Goal: Task Accomplishment & Management: Manage account settings

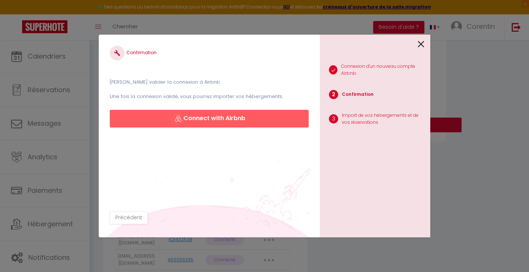
click at [223, 120] on button "Connect with Airbnb" at bounding box center [209, 119] width 199 height 18
click at [419, 44] on icon at bounding box center [421, 44] width 7 height 11
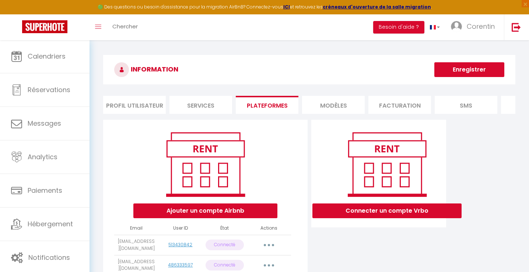
scroll to position [0, 0]
click at [345, 99] on li "MODÈLES" at bounding box center [333, 105] width 63 height 18
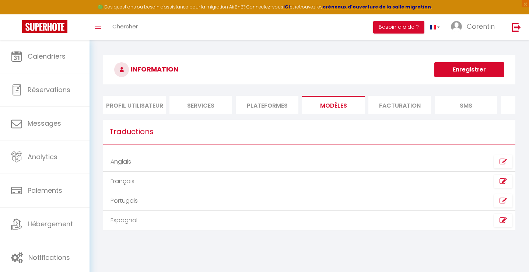
click at [270, 99] on li "Plateformes" at bounding box center [267, 105] width 63 height 18
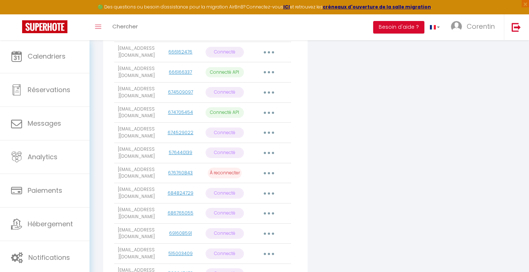
scroll to position [1552, 0]
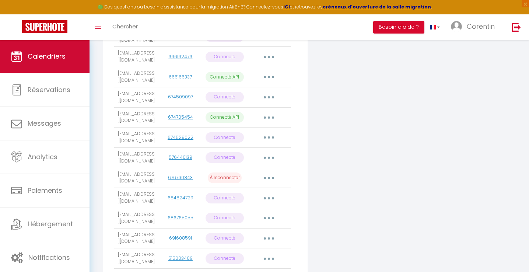
click at [76, 55] on link "Calendriers" at bounding box center [44, 56] width 89 height 33
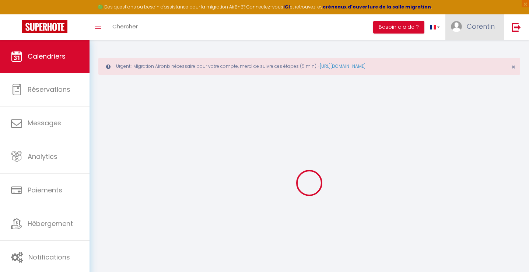
click at [474, 22] on span "Corentin" at bounding box center [481, 26] width 28 height 9
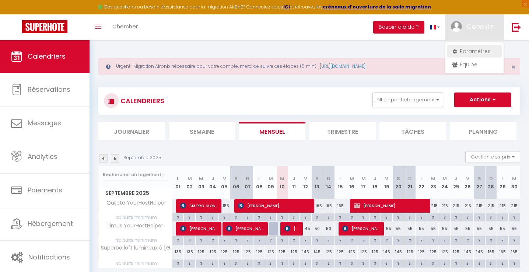
click at [466, 48] on link "Paramètres" at bounding box center [474, 51] width 55 height 13
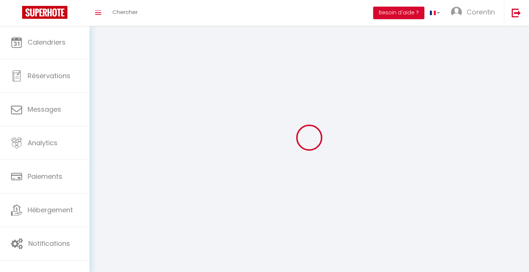
type input "Corentin"
type input "Vimont"
type input "0658720491"
type input "[STREET_ADDRESS]"
type input "14000"
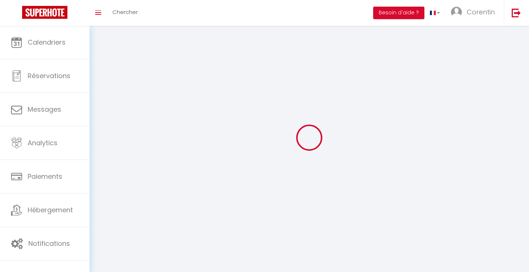
type input "[GEOGRAPHIC_DATA]"
type input "dGv5DeI0Vij94D22cJT2LnD8A"
type input "iz1AMsStATmNIdFFRe44Oj3Hq"
select select "28"
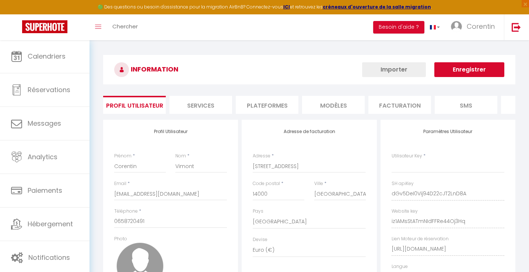
type input "dGv5DeI0Vij94D22cJT2LnD8A"
type input "iz1AMsStATmNIdFFRe44Oj3Hq"
type input "[URL][DOMAIN_NAME]"
select select "fr"
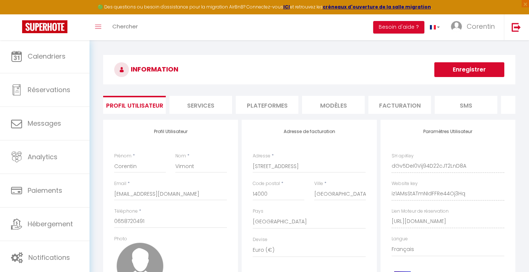
click at [275, 106] on li "Plateformes" at bounding box center [267, 105] width 63 height 18
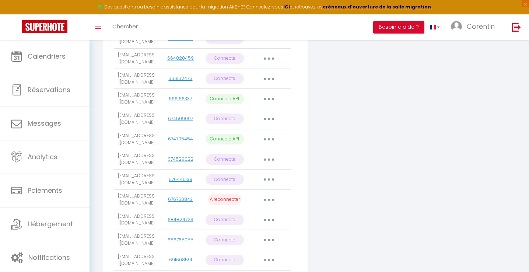
scroll to position [1443, 0]
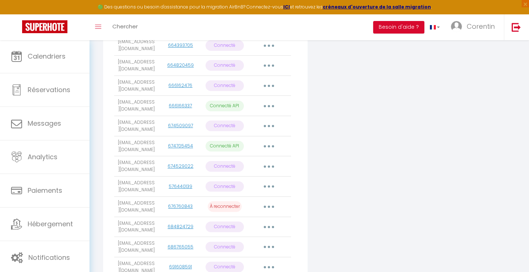
click at [267, 201] on button "button" at bounding box center [269, 207] width 21 height 12
click at [248, 230] on link "Supprimer" at bounding box center [236, 236] width 81 height 13
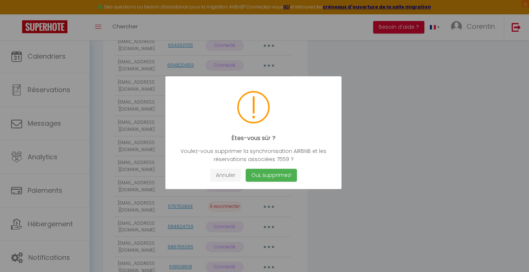
click at [232, 174] on button "Annuler" at bounding box center [225, 175] width 31 height 13
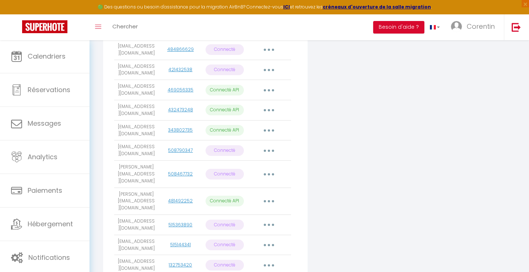
scroll to position [251, 0]
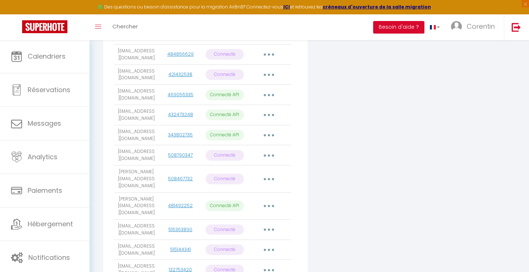
click at [265, 150] on button "button" at bounding box center [269, 155] width 21 height 12
click at [242, 179] on link "Supprimer" at bounding box center [236, 185] width 81 height 13
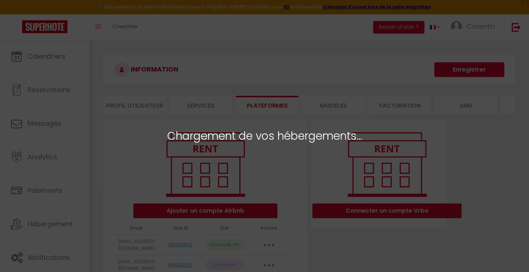
select select "20457"
select select "20581"
select select "20789"
select select "66451"
select select
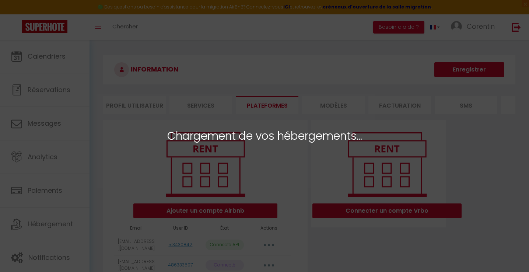
select select "75396"
select select "75397"
select select "58924"
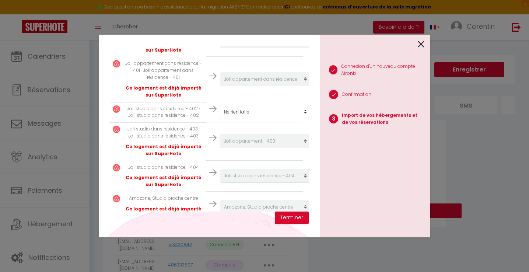
scroll to position [247, 0]
click at [290, 214] on button "Terminer" at bounding box center [292, 217] width 34 height 13
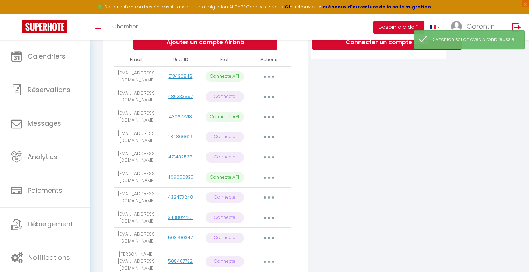
scroll to position [174, 0]
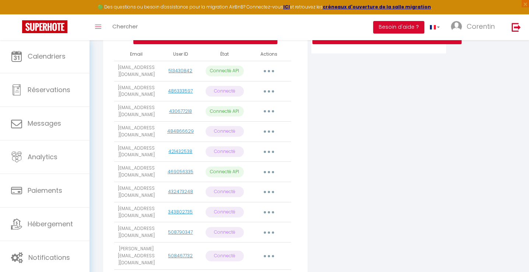
click at [266, 186] on button "button" at bounding box center [269, 192] width 21 height 12
click at [242, 229] on link "Reconnecter le compte" at bounding box center [236, 235] width 81 height 13
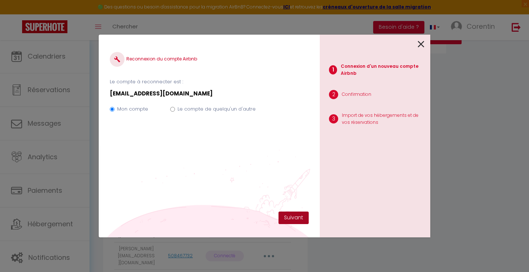
click at [290, 214] on button "Suivant" at bounding box center [293, 217] width 30 height 13
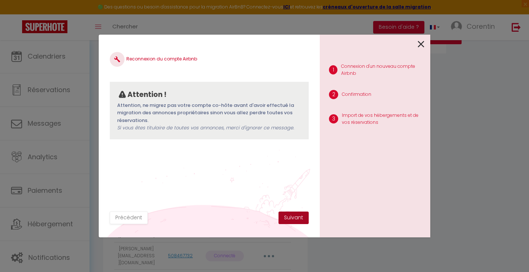
click at [303, 217] on button "Suivant" at bounding box center [293, 217] width 30 height 13
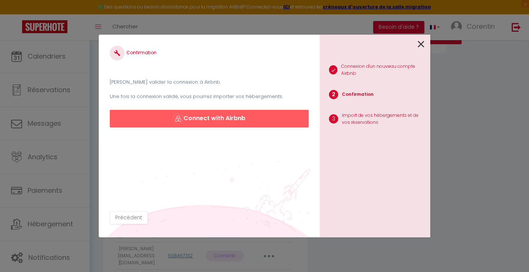
click at [201, 116] on button "Connect with Airbnb" at bounding box center [209, 119] width 199 height 18
click at [217, 120] on button "Connect with Airbnb" at bounding box center [209, 119] width 199 height 18
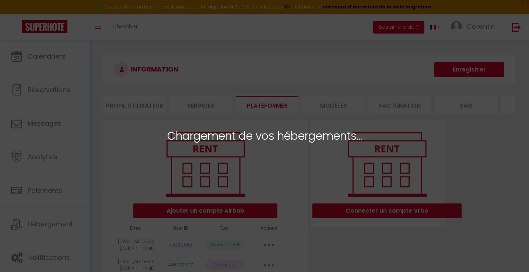
select select "20457"
select select "20581"
select select "20789"
select select "20800"
select select "20801"
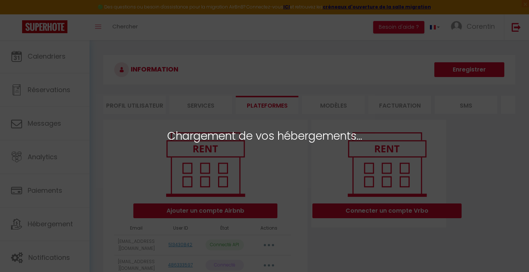
select select "21004"
select select "21005"
select select "21858"
select select "21119"
select select "21559"
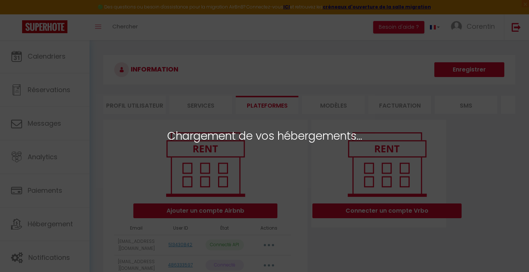
select select "21585"
select select "66451"
select select
select select "75396"
select select "75397"
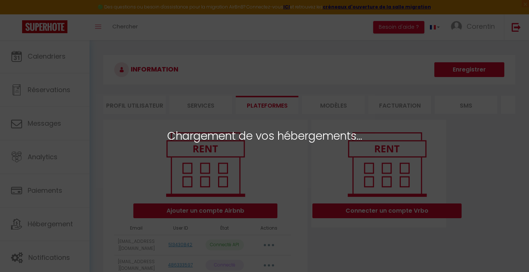
select select "58924"
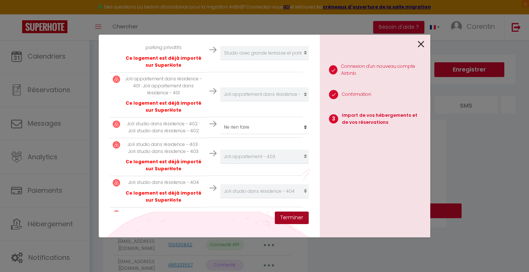
scroll to position [515, 0]
click at [290, 219] on button "Terminer" at bounding box center [292, 217] width 34 height 13
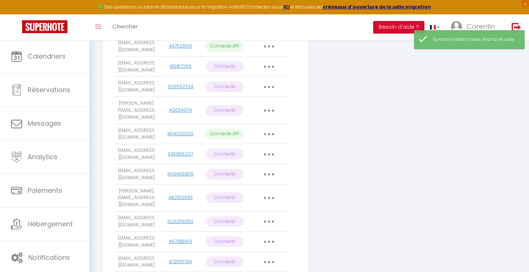
scroll to position [643, 0]
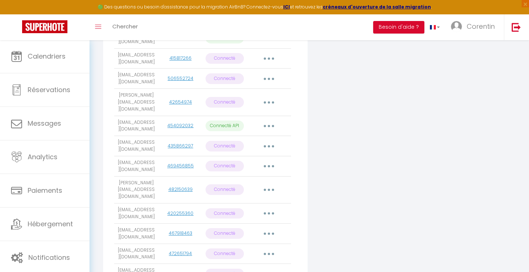
click at [266, 140] on button "button" at bounding box center [269, 146] width 21 height 12
click at [251, 183] on link "Reconnecter le compte" at bounding box center [236, 189] width 81 height 13
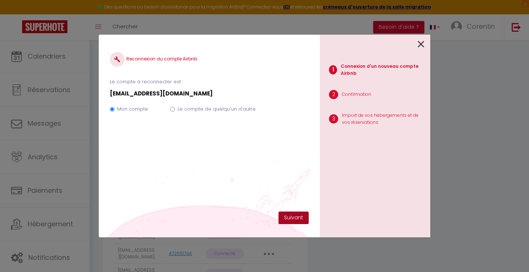
click at [302, 217] on button "Suivant" at bounding box center [293, 217] width 30 height 13
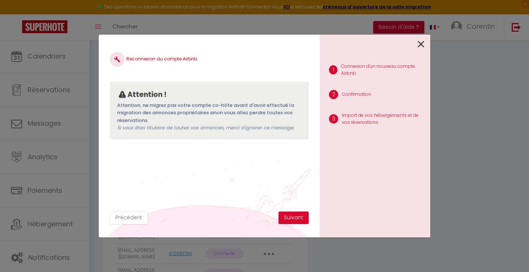
click at [302, 216] on button "Suivant" at bounding box center [293, 217] width 30 height 13
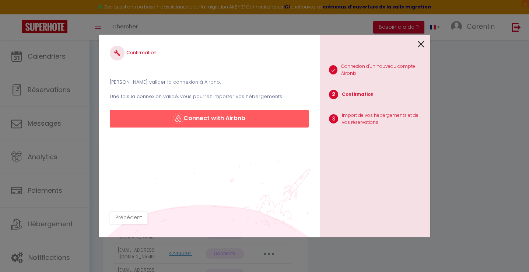
click at [226, 116] on button "Connect with Airbnb" at bounding box center [209, 119] width 199 height 18
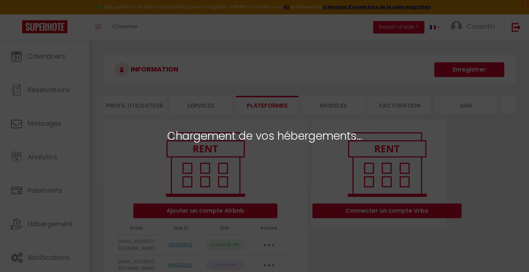
select select "20457"
select select "20581"
select select "20789"
select select "20800"
select select "20801"
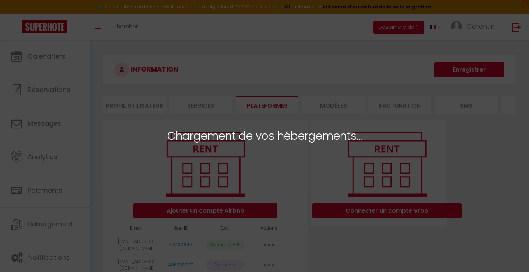
select select "21004"
select select "21005"
select select "21858"
select select "21119"
select select "21559"
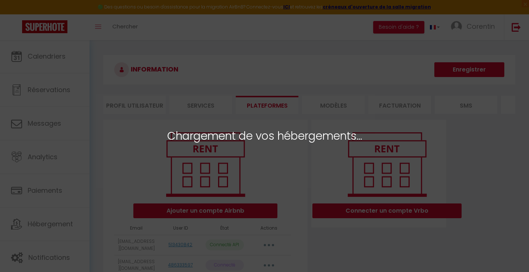
select select "21585"
select select "21587"
select select "66451"
select select
select select "75396"
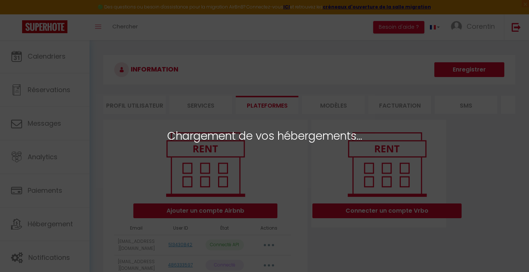
select select "75397"
select select "58924"
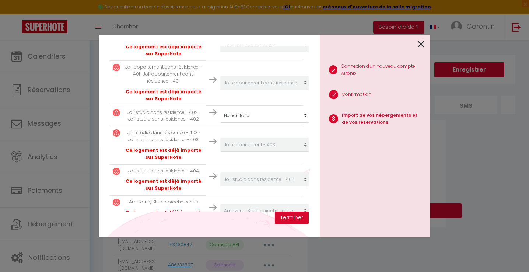
scroll to position [545, 0]
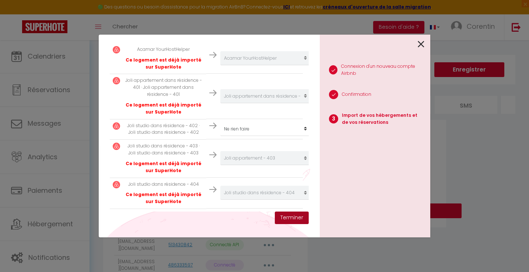
click at [294, 218] on button "Terminer" at bounding box center [292, 217] width 34 height 13
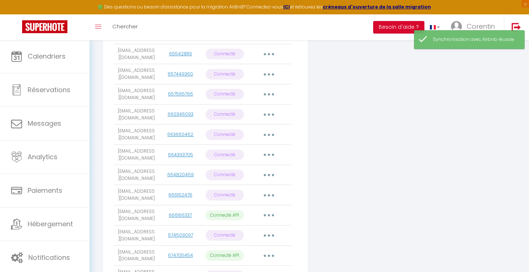
scroll to position [1320, 0]
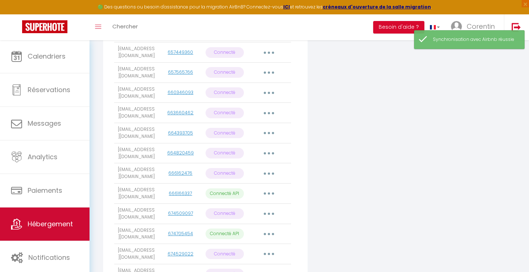
click at [48, 228] on span "Hébergement" at bounding box center [50, 223] width 45 height 9
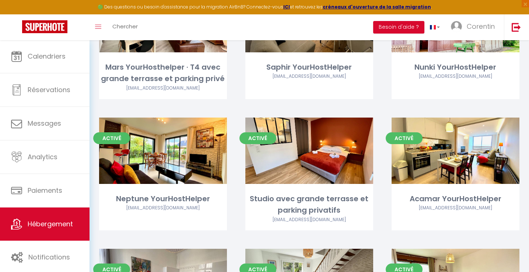
scroll to position [763, 0]
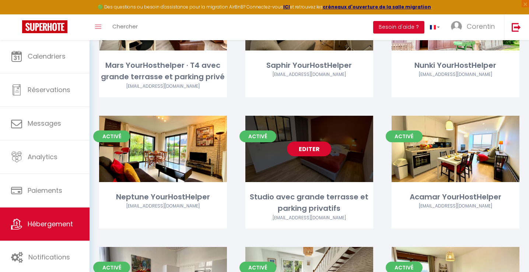
click at [309, 149] on link "Editer" at bounding box center [309, 148] width 44 height 15
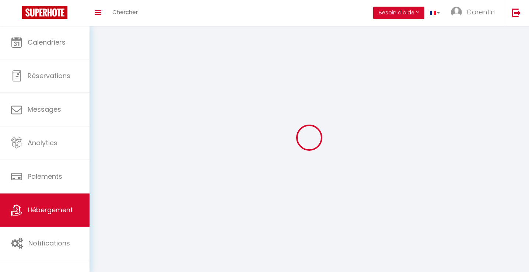
select select "1"
select select "28"
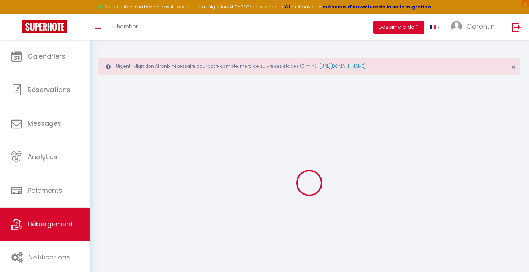
select select
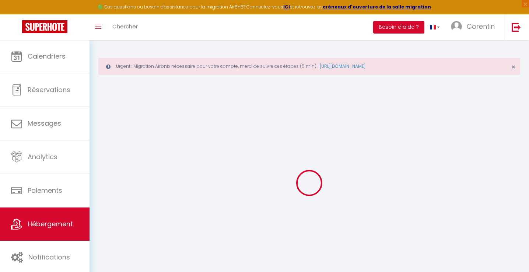
select select
checkbox input "false"
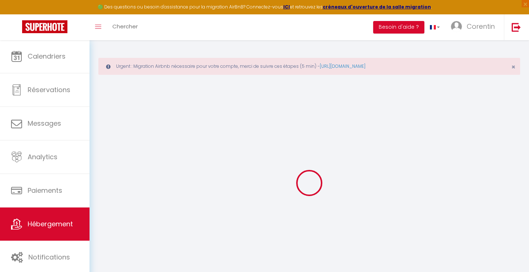
select select
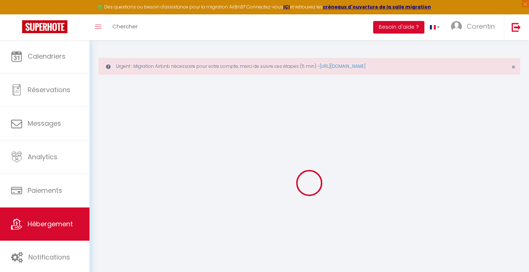
select select
checkbox input "false"
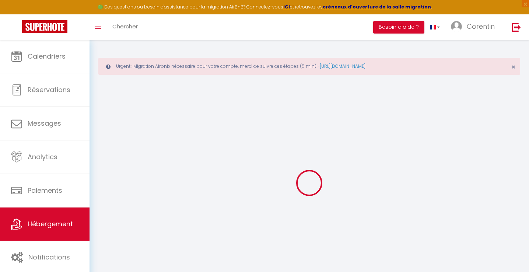
checkbox input "false"
select select
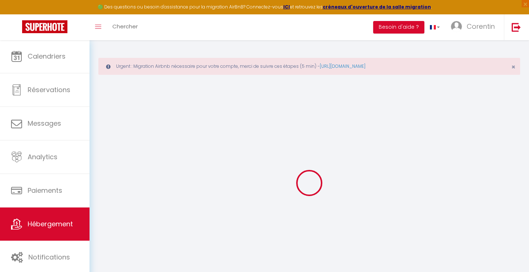
select select
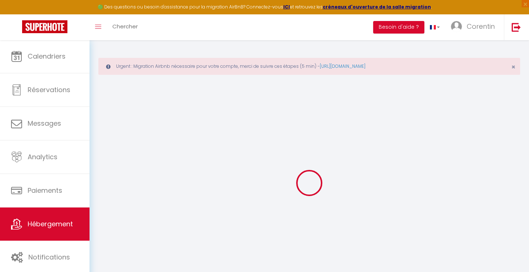
checkbox input "false"
select select
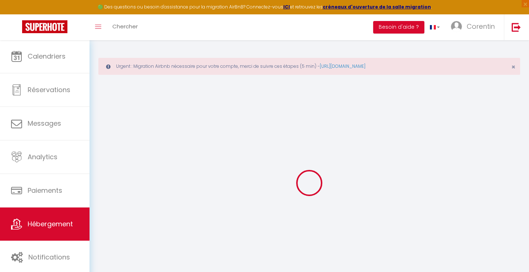
select select
type input "Studio avec grande terrasse et parking privatifs"
type input "[PERSON_NAME]"
select select "2"
select select "0"
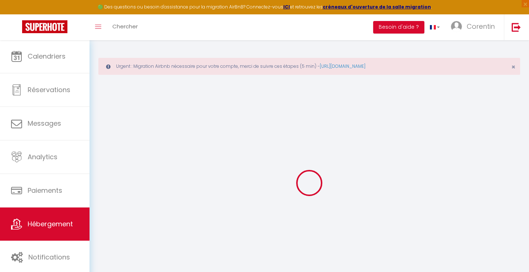
type input "72"
type input "32"
type input "5"
type input "4.8"
type input "300"
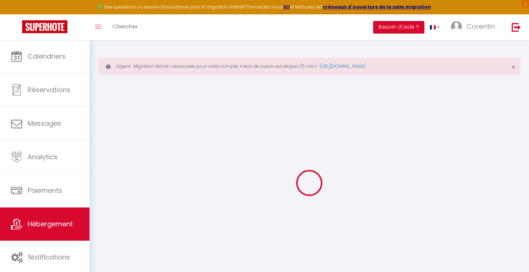
select select
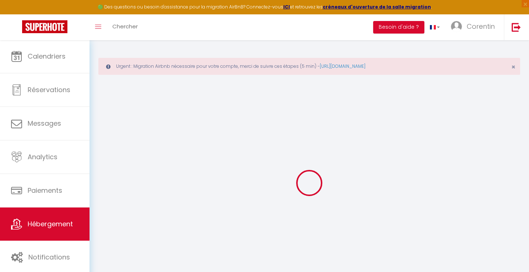
type input "[STREET_ADDRESS]"
type input "14000"
type input "[GEOGRAPHIC_DATA]"
type input "[EMAIL_ADDRESS][DOMAIN_NAME]"
select select "6157"
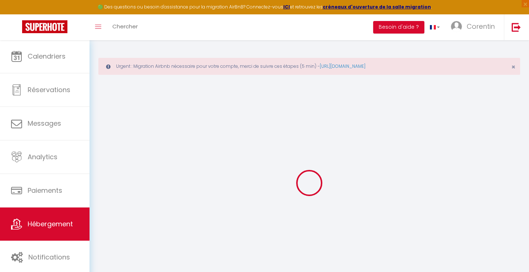
checkbox input "false"
checkbox input "true"
checkbox input "false"
radio input "true"
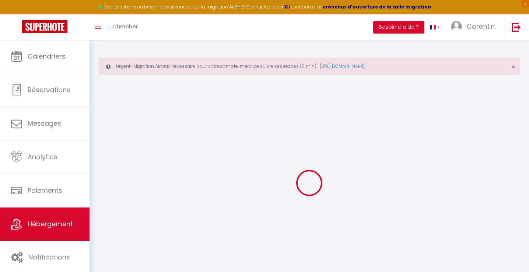
type input "0"
select select
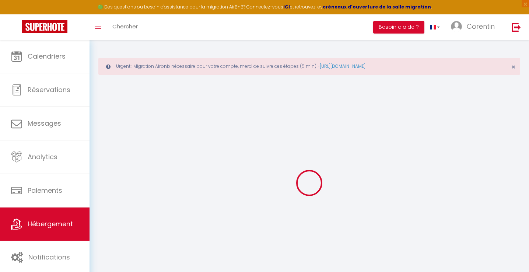
select select
checkbox input "false"
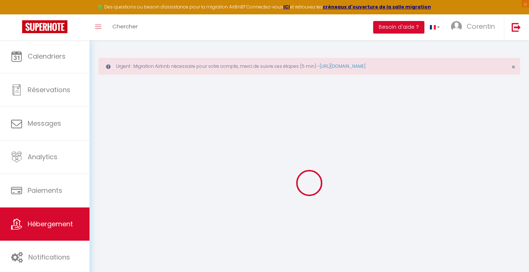
checkbox input "false"
checkbox input "true"
checkbox input "false"
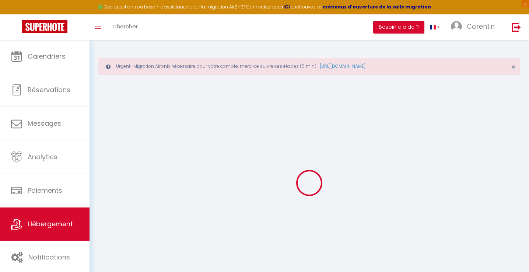
checkbox input "true"
checkbox input "false"
